Goal: Transaction & Acquisition: Subscribe to service/newsletter

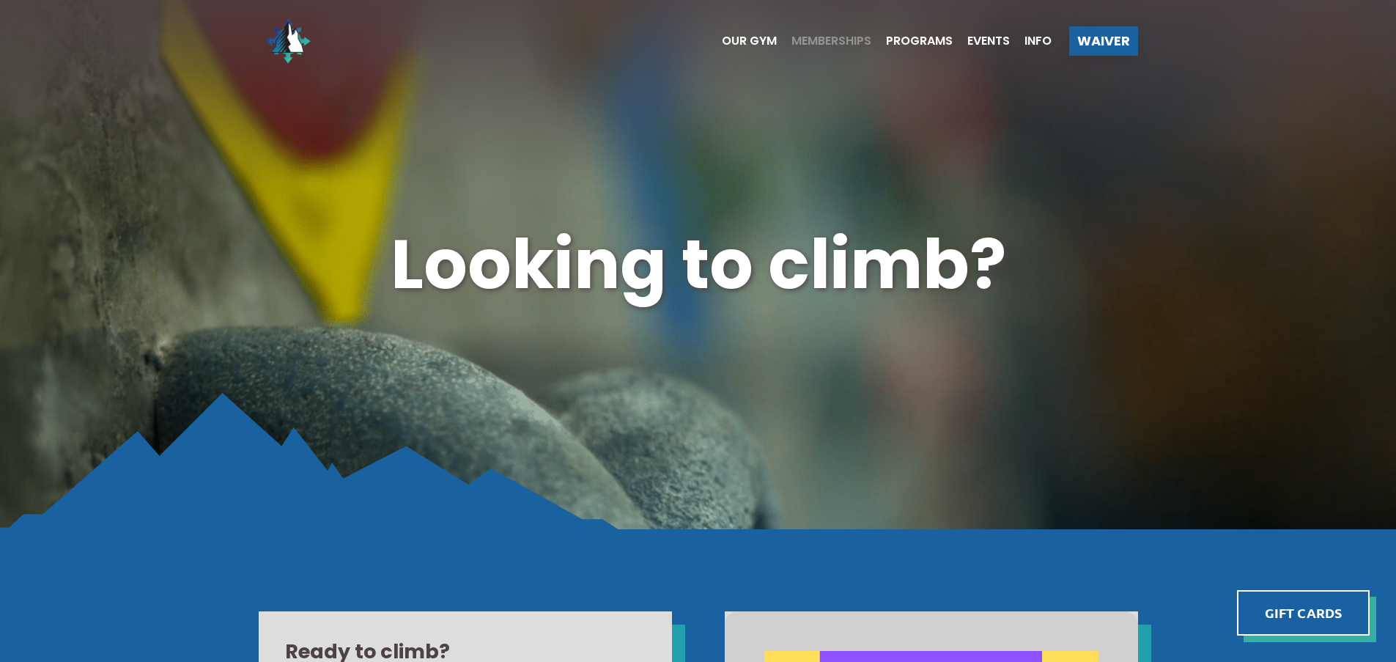
click at [838, 42] on span "Memberships" at bounding box center [831, 41] width 80 height 12
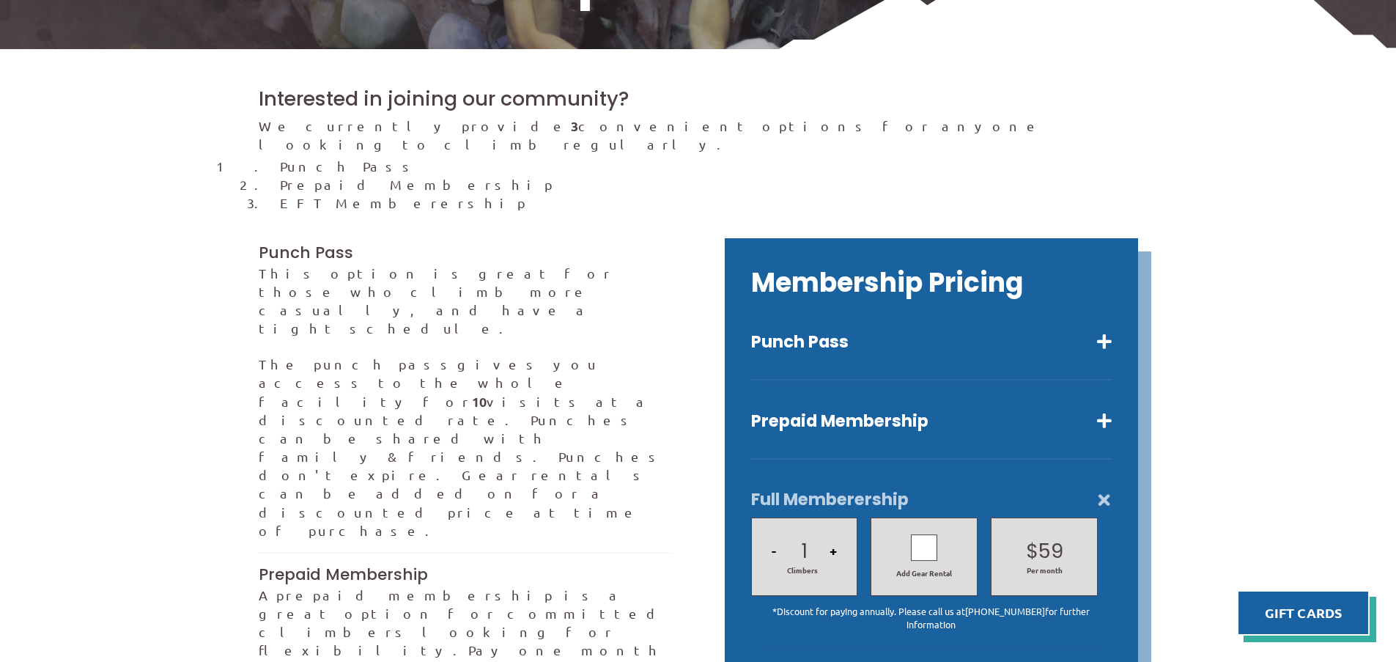
scroll to position [371, 0]
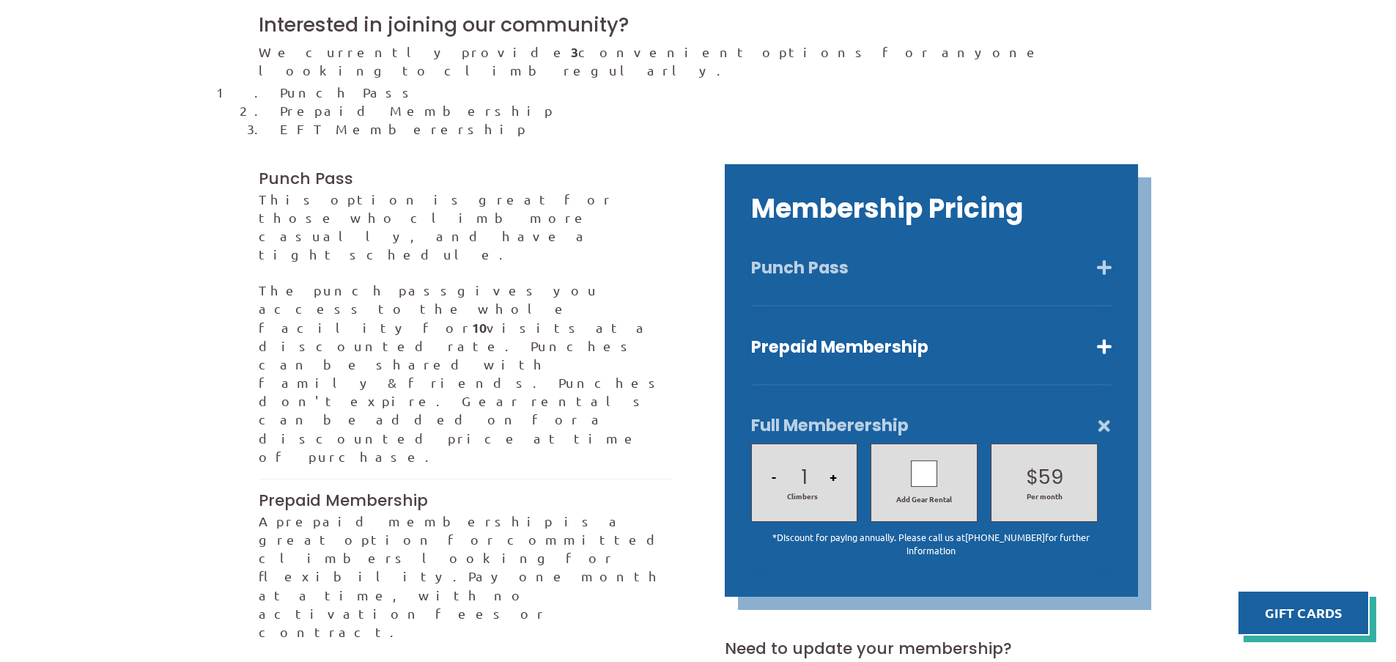
click at [1099, 257] on button "Punch Pass" at bounding box center [931, 267] width 360 height 21
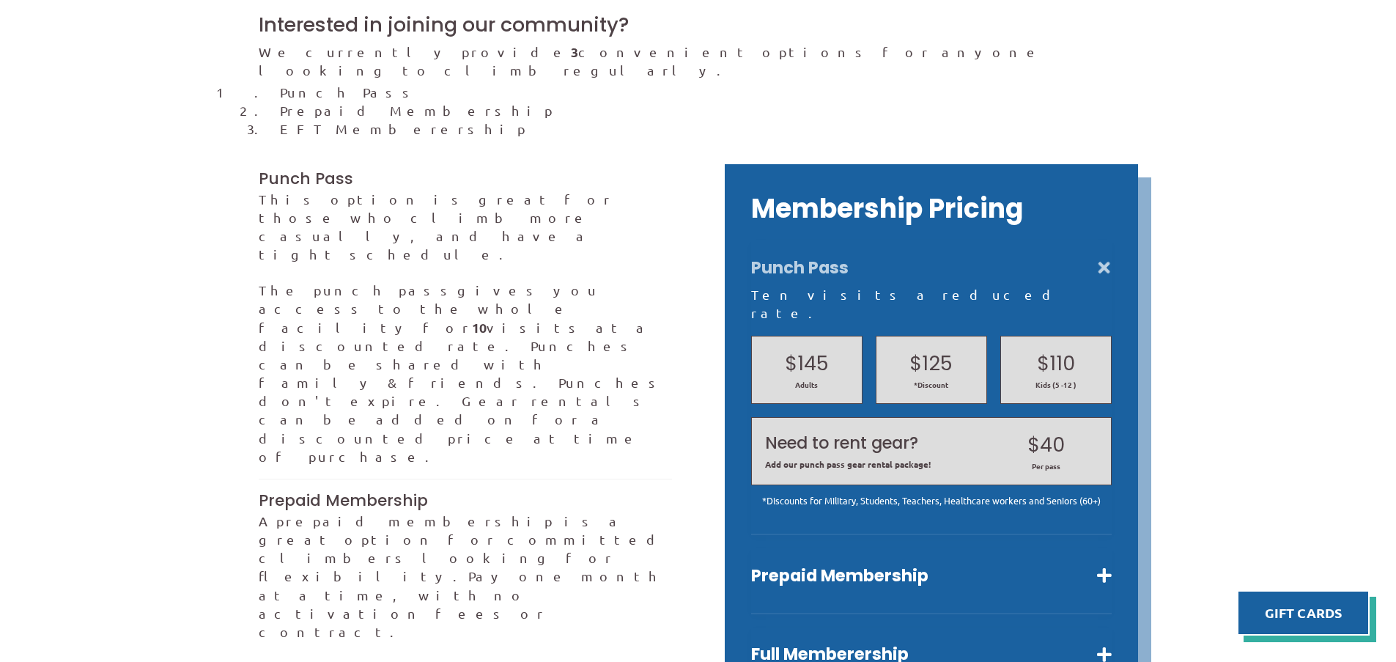
click at [1111, 547] on div "Membership Pricing Punch Pass Ten visits a reduced rate. $145 Adults $125 *Disc…" at bounding box center [931, 427] width 413 height 527
click at [1096, 565] on button "Prepaid Membership" at bounding box center [931, 575] width 360 height 21
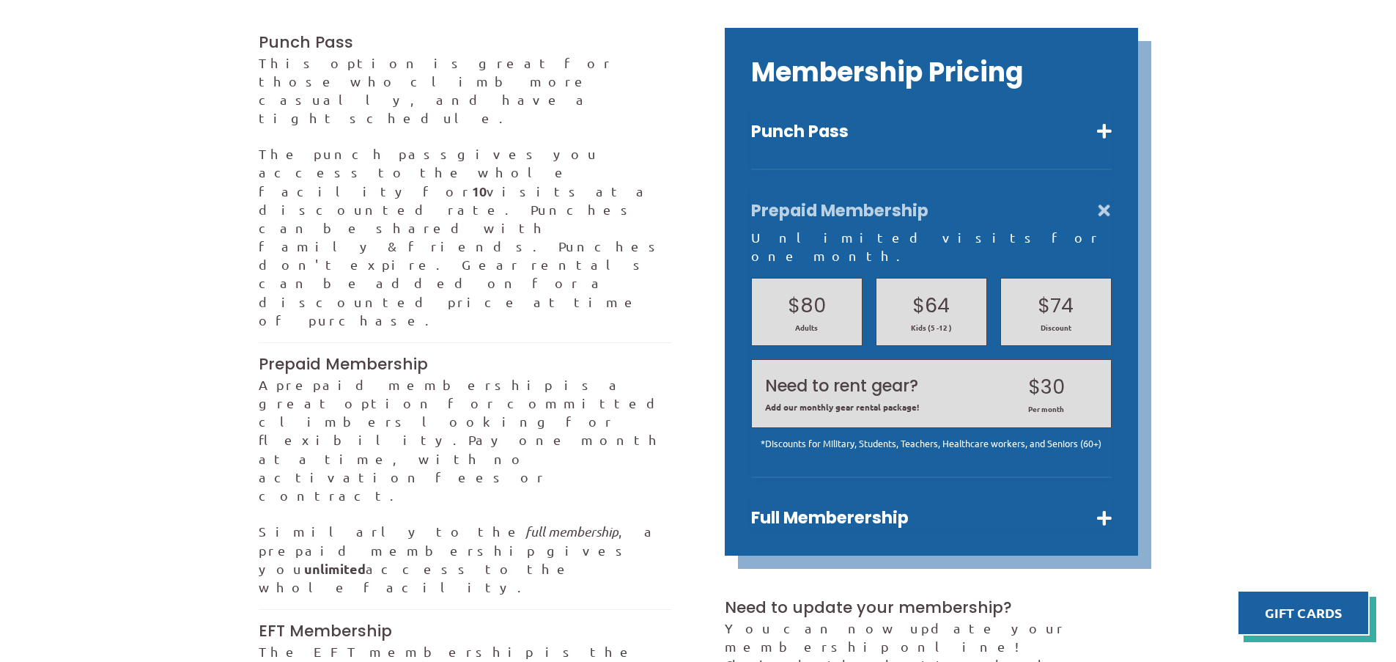
scroll to position [520, 0]
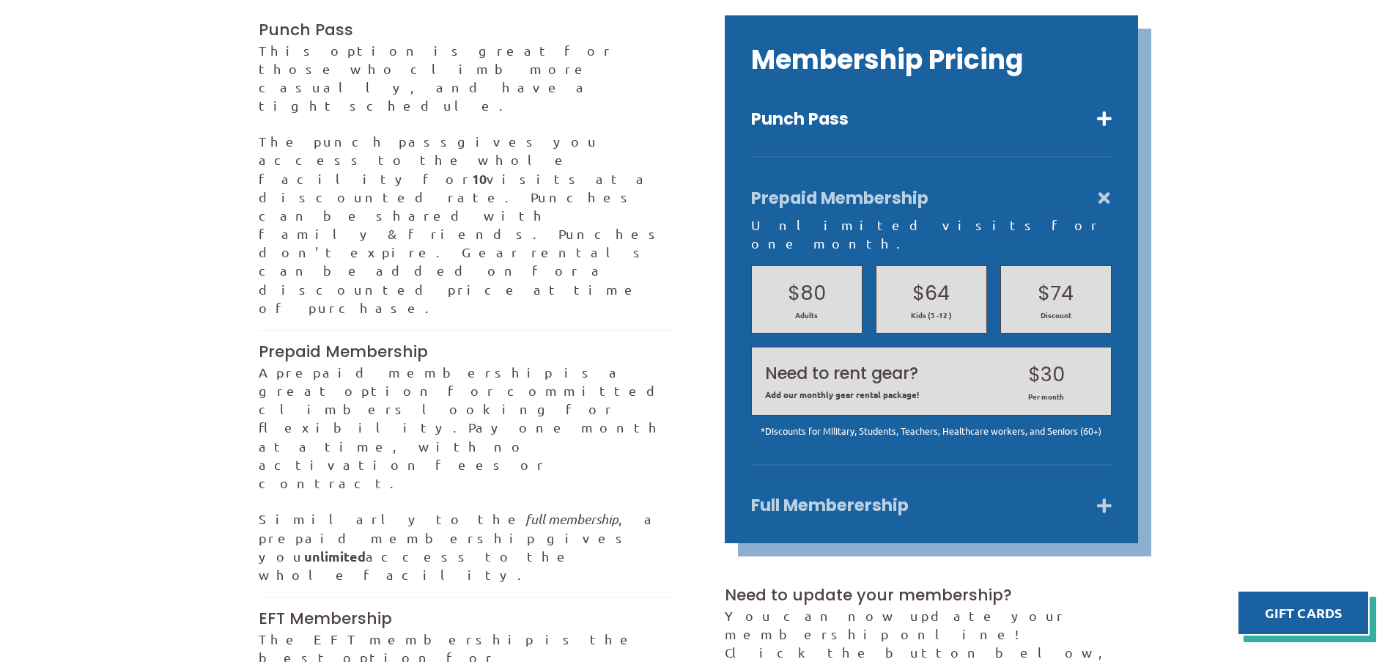
click at [1092, 495] on button "Full Memberership" at bounding box center [931, 505] width 360 height 21
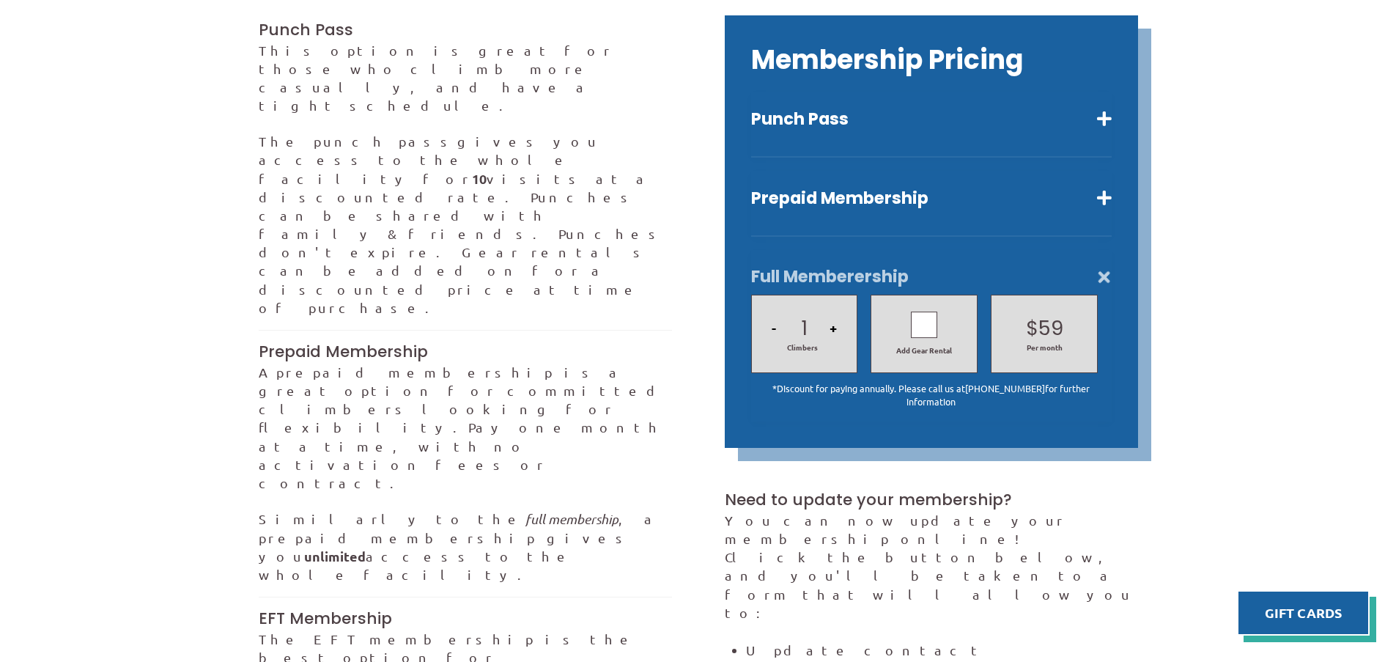
scroll to position [371, 0]
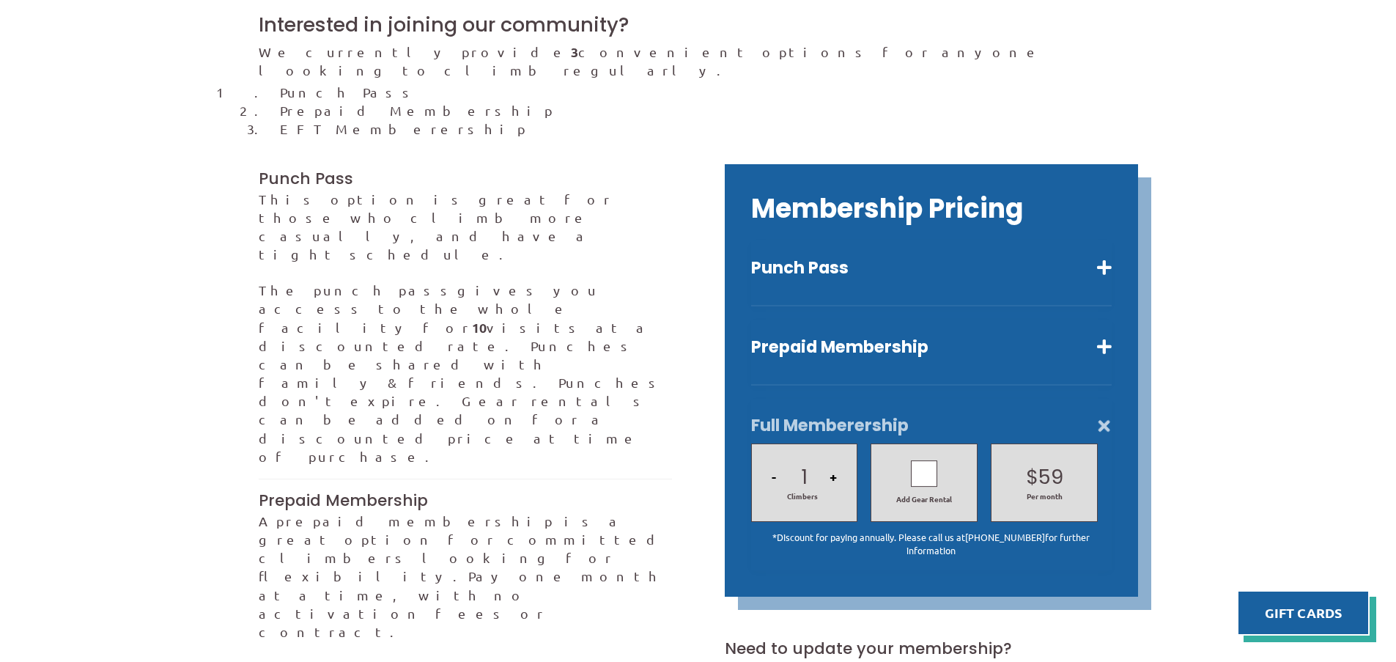
click at [832, 456] on button "+" at bounding box center [833, 476] width 16 height 50
click at [770, 462] on button "-" at bounding box center [773, 476] width 13 height 50
click at [829, 458] on button "+" at bounding box center [833, 476] width 16 height 50
click at [834, 457] on button "+" at bounding box center [833, 476] width 16 height 50
click at [830, 457] on button "+" at bounding box center [833, 476] width 16 height 50
